Goal: Information Seeking & Learning: Stay updated

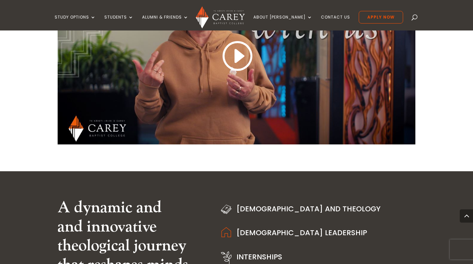
scroll to position [69, 0]
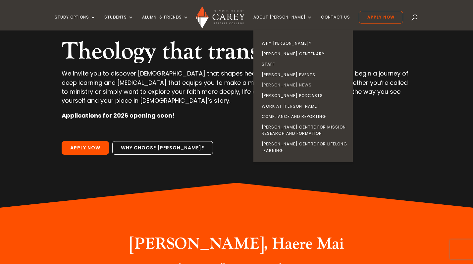
click at [289, 84] on link "[PERSON_NAME] News" at bounding box center [304, 85] width 99 height 11
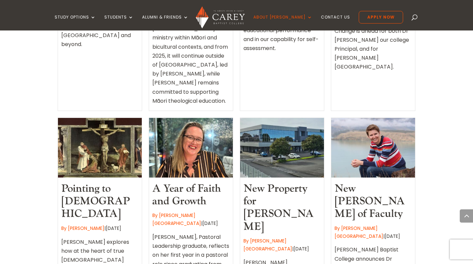
scroll to position [755, 0]
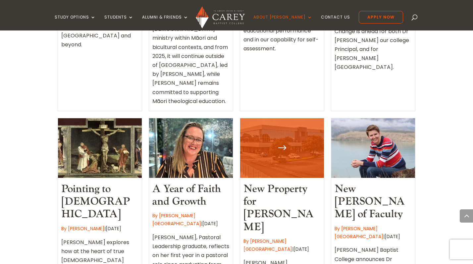
click at [268, 118] on div at bounding box center [282, 148] width 84 height 60
click at [285, 118] on div at bounding box center [282, 148] width 84 height 60
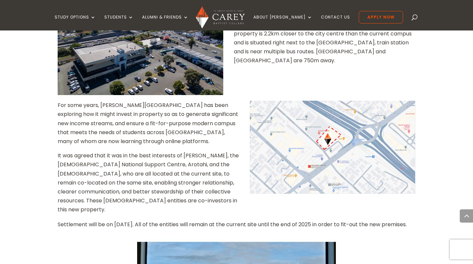
scroll to position [533, 0]
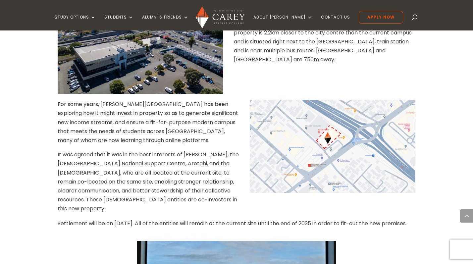
click at [124, 219] on p "Settlement will be on [DATE]. All of the entities will remain at the current si…" at bounding box center [237, 226] width 358 height 14
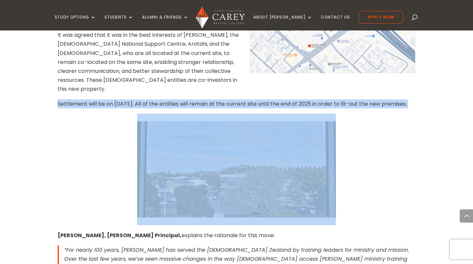
scroll to position [732, 0]
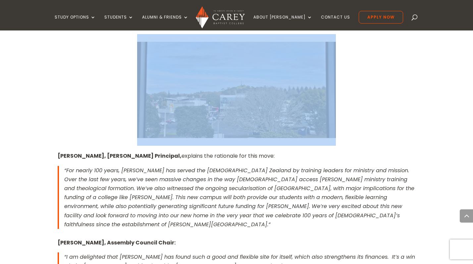
click at [184, 167] on em "“For nearly 100 years, [PERSON_NAME] has served the [DEMOGRAPHIC_DATA] Zealand …" at bounding box center [239, 198] width 350 height 62
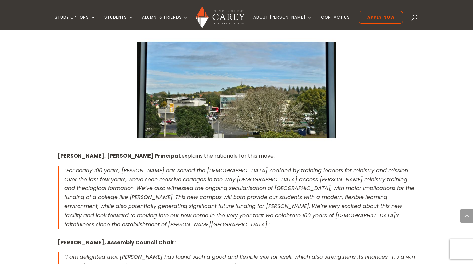
click at [184, 167] on em "“For nearly 100 years, Carey has served the church of New Zealand by training l…" at bounding box center [239, 198] width 350 height 62
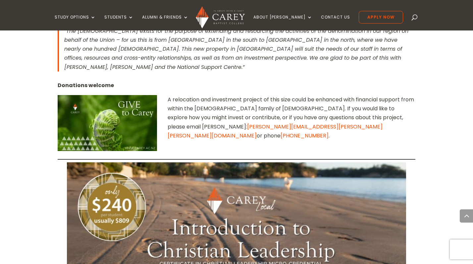
scroll to position [1100, 0]
